Goal: Check status: Check status

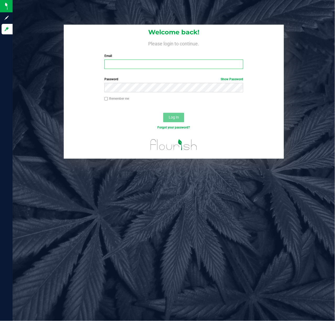
click at [136, 61] on input "Email" at bounding box center [173, 64] width 139 height 9
drag, startPoint x: 146, startPoint y: 63, endPoint x: 150, endPoint y: 61, distance: 5.1
click at [146, 63] on input "Email" at bounding box center [173, 64] width 139 height 9
type input "[EMAIL_ADDRESS][DOMAIN_NAME]"
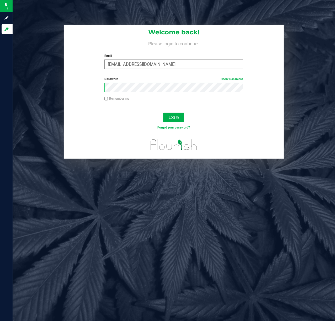
click at [163, 113] on button "Log In" at bounding box center [173, 117] width 21 height 9
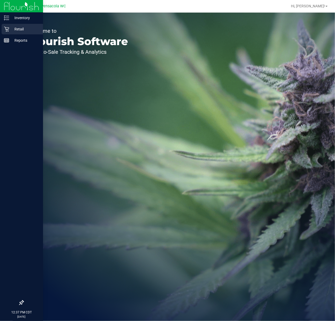
click at [7, 26] on icon at bounding box center [6, 28] width 5 height 5
click at [11, 27] on p "Retail" at bounding box center [24, 29] width 31 height 6
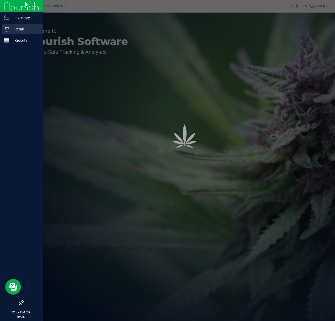
drag, startPoint x: 11, startPoint y: 27, endPoint x: 20, endPoint y: 32, distance: 10.4
click at [14, 30] on p "Retail" at bounding box center [24, 29] width 31 height 6
click at [21, 32] on p "Retail" at bounding box center [24, 29] width 31 height 6
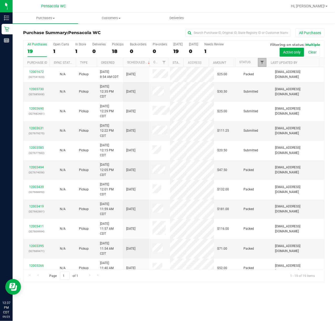
click at [261, 61] on span "Filter" at bounding box center [262, 62] width 4 height 4
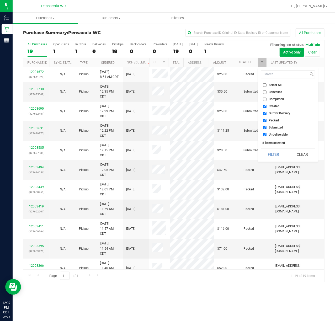
click at [264, 83] on li "Select All" at bounding box center [288, 85] width 54 height 6
click at [265, 85] on input "Select All" at bounding box center [264, 84] width 3 height 3
checkbox input "true"
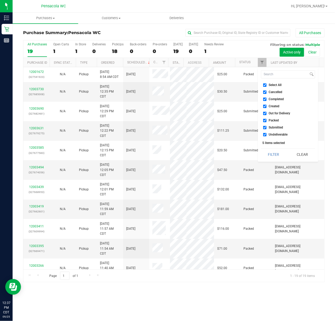
checkbox input "true"
click at [265, 85] on input "Select All" at bounding box center [264, 84] width 3 height 3
checkbox input "false"
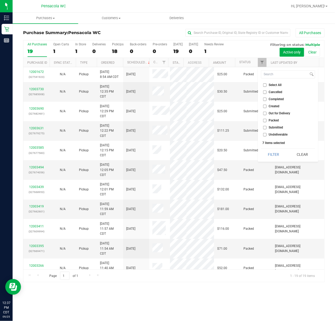
checkbox input "false"
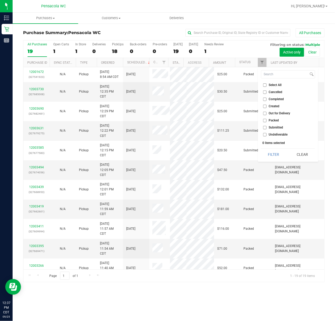
click at [264, 126] on input "Submitted" at bounding box center [264, 127] width 3 height 3
checkbox input "true"
click at [271, 155] on button "Filter" at bounding box center [273, 155] width 25 height 12
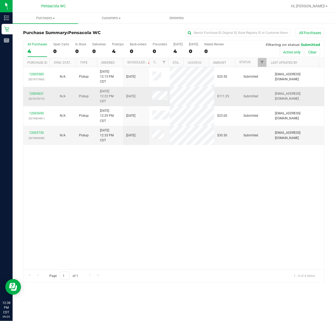
click at [35, 96] on div "12003631 (327679275)" at bounding box center [36, 96] width 20 height 10
click at [35, 90] on td "12003631 (327679275)" at bounding box center [36, 97] width 26 height 20
click at [37, 93] on link "12003631" at bounding box center [36, 94] width 15 height 4
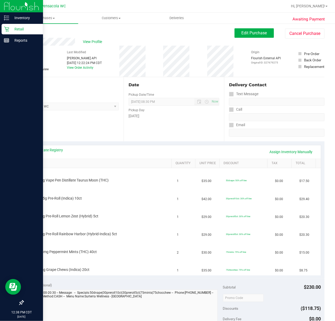
click at [7, 26] on div "Retail" at bounding box center [22, 29] width 41 height 10
